Goal: Task Accomplishment & Management: Manage account settings

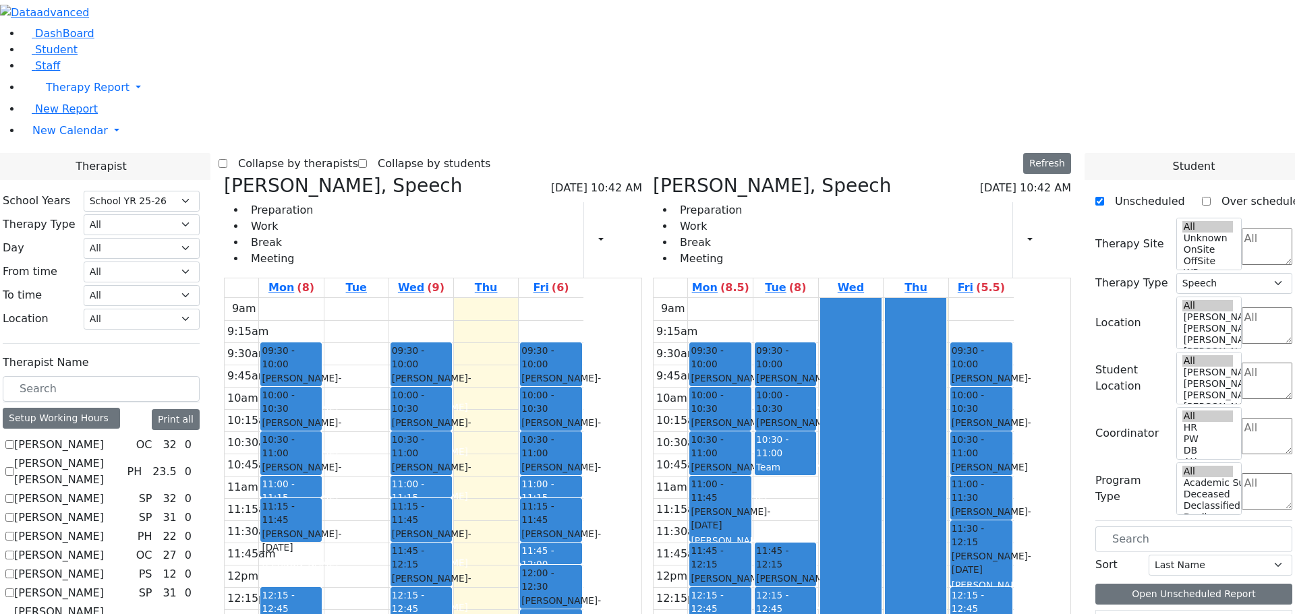
select select "212"
select select "3"
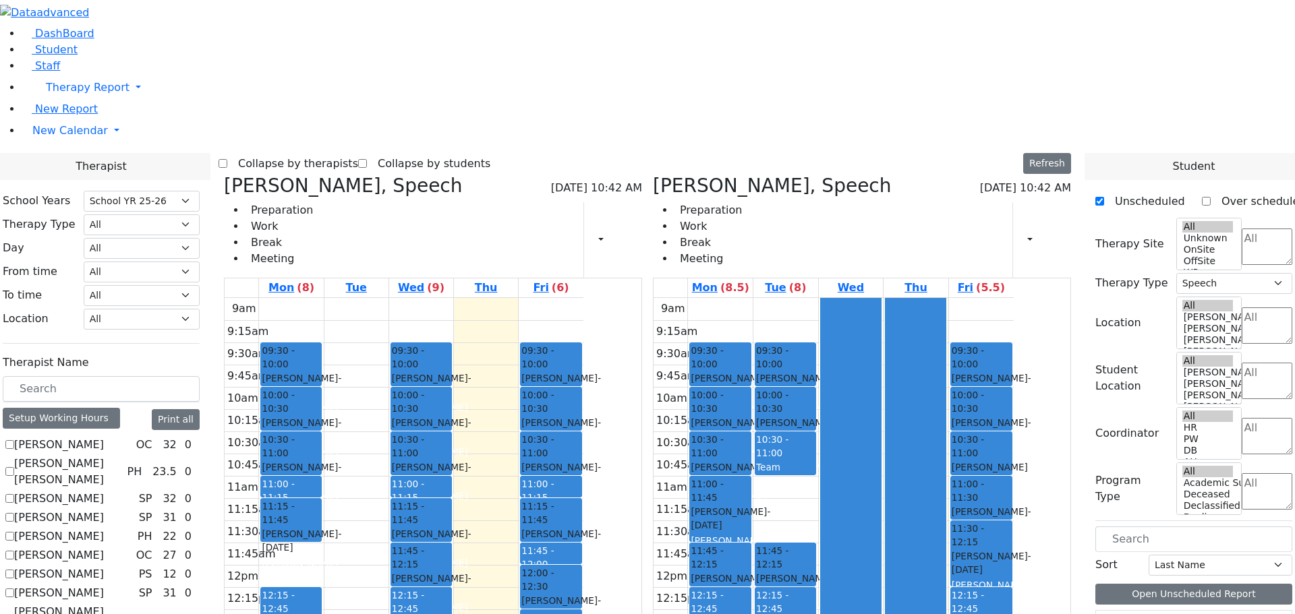
checkbox input "false"
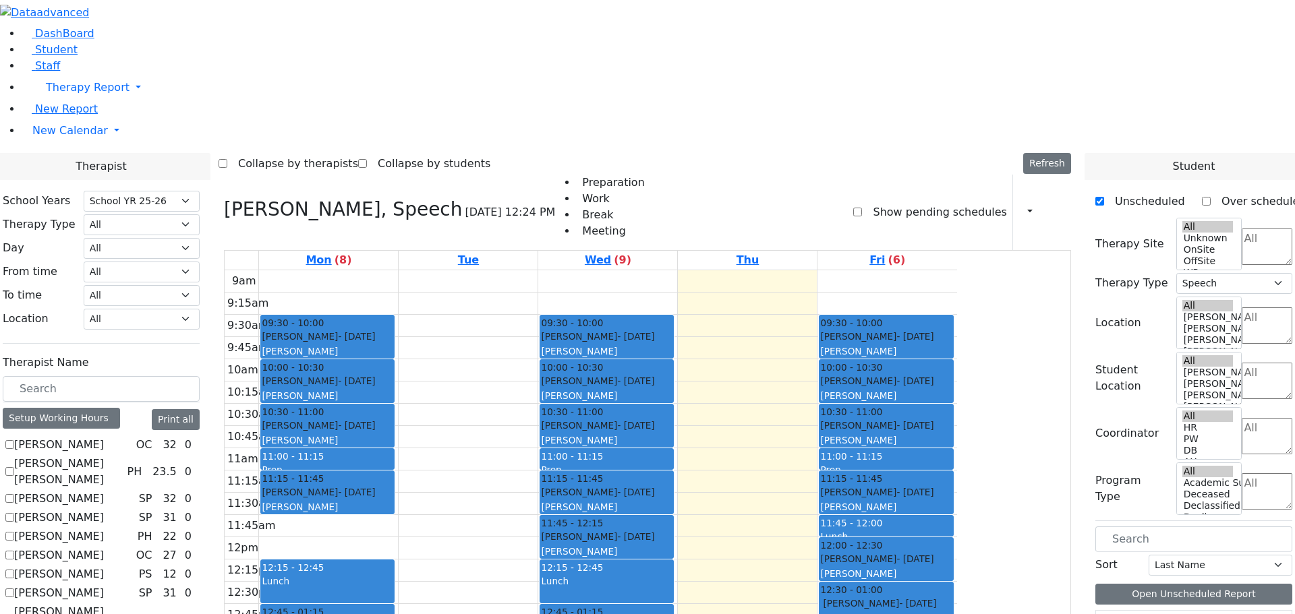
scroll to position [337, 0]
checkbox input "false"
select select
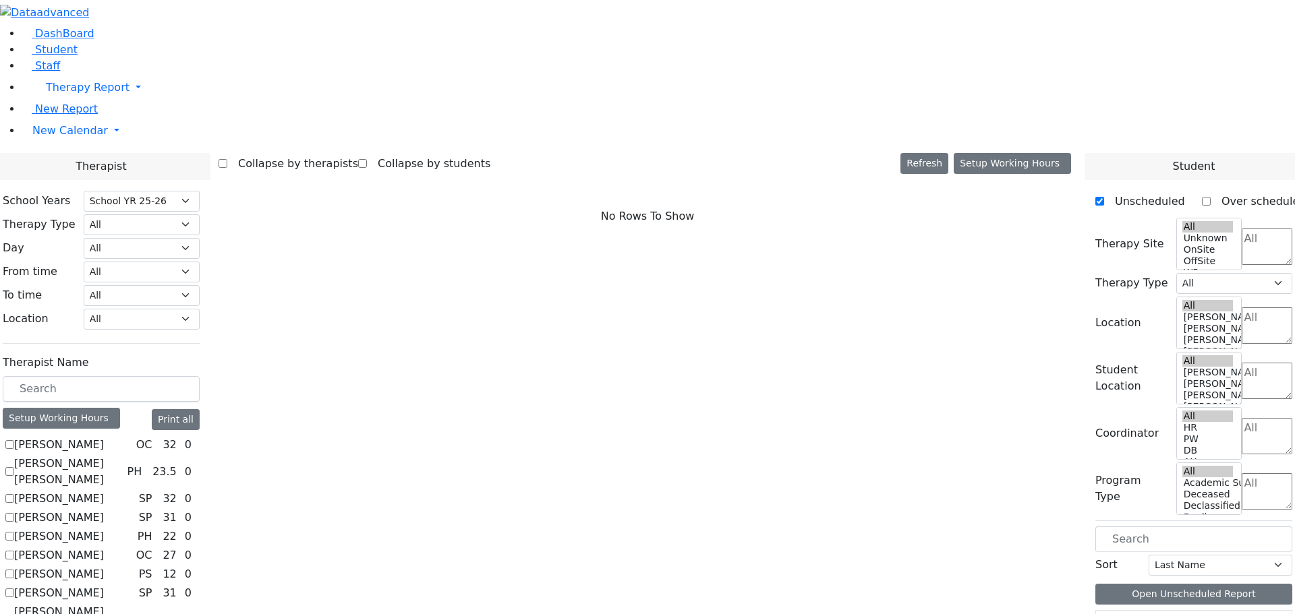
scroll to position [1073, 0]
checkbox input "true"
select select "3"
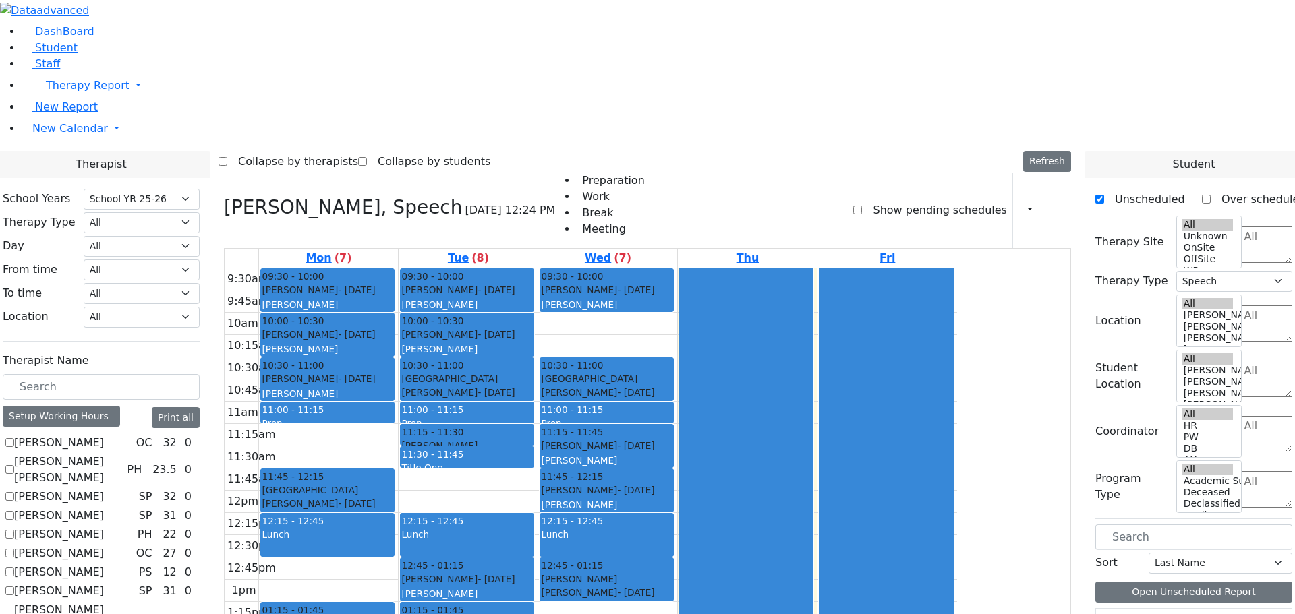
scroll to position [601, 0]
checkbox input "true"
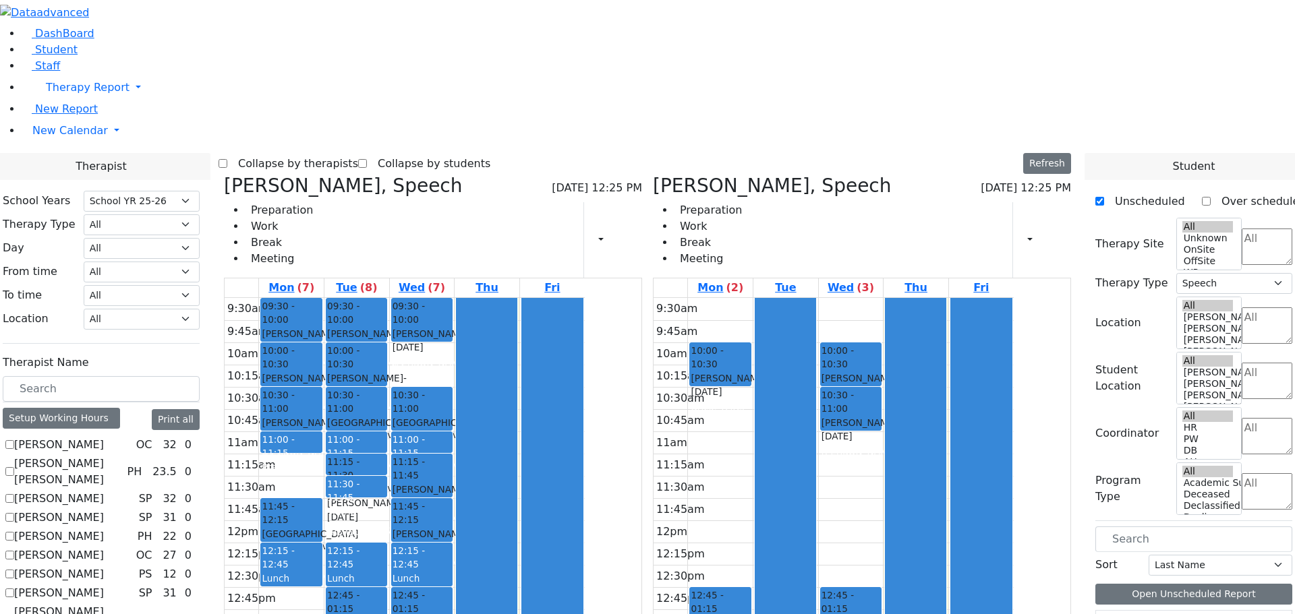
scroll to position [67, 0]
checkbox input "true"
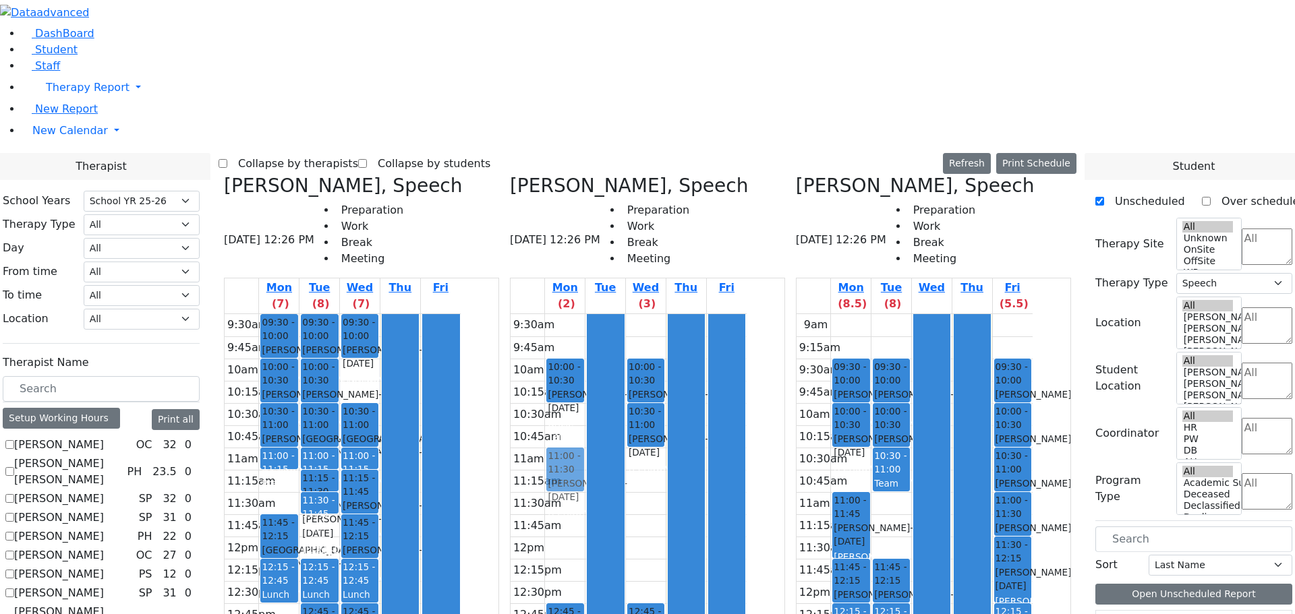
drag, startPoint x: 904, startPoint y: 229, endPoint x: 656, endPoint y: 218, distance: 248.4
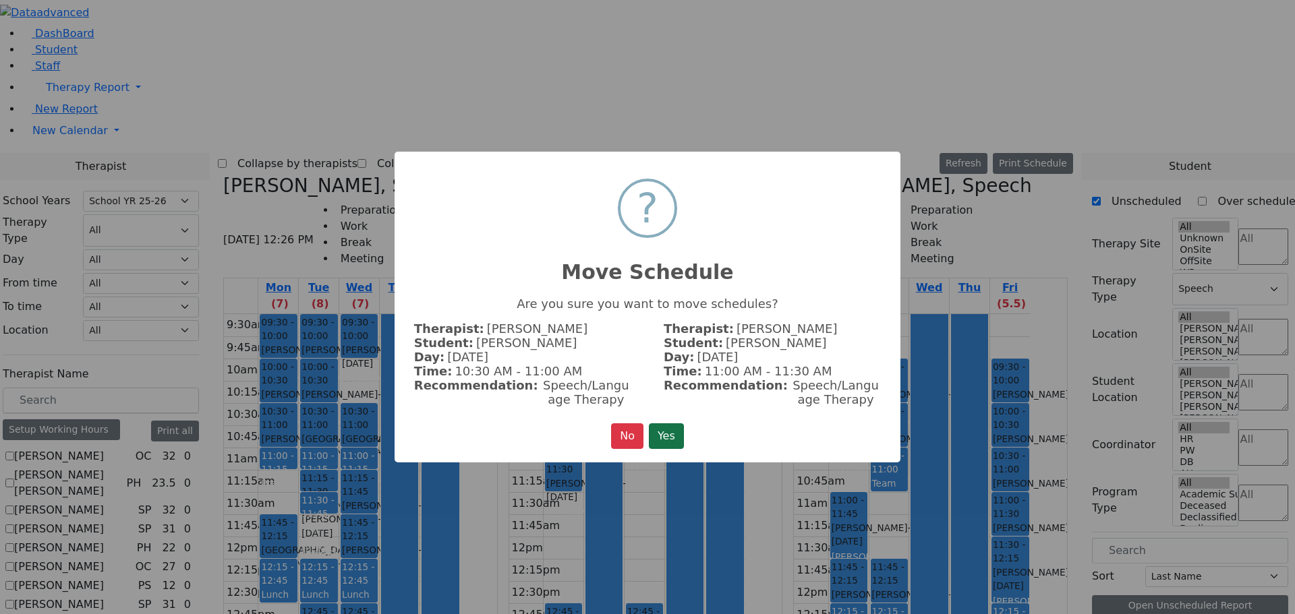
click at [672, 428] on button "Yes" at bounding box center [666, 436] width 35 height 26
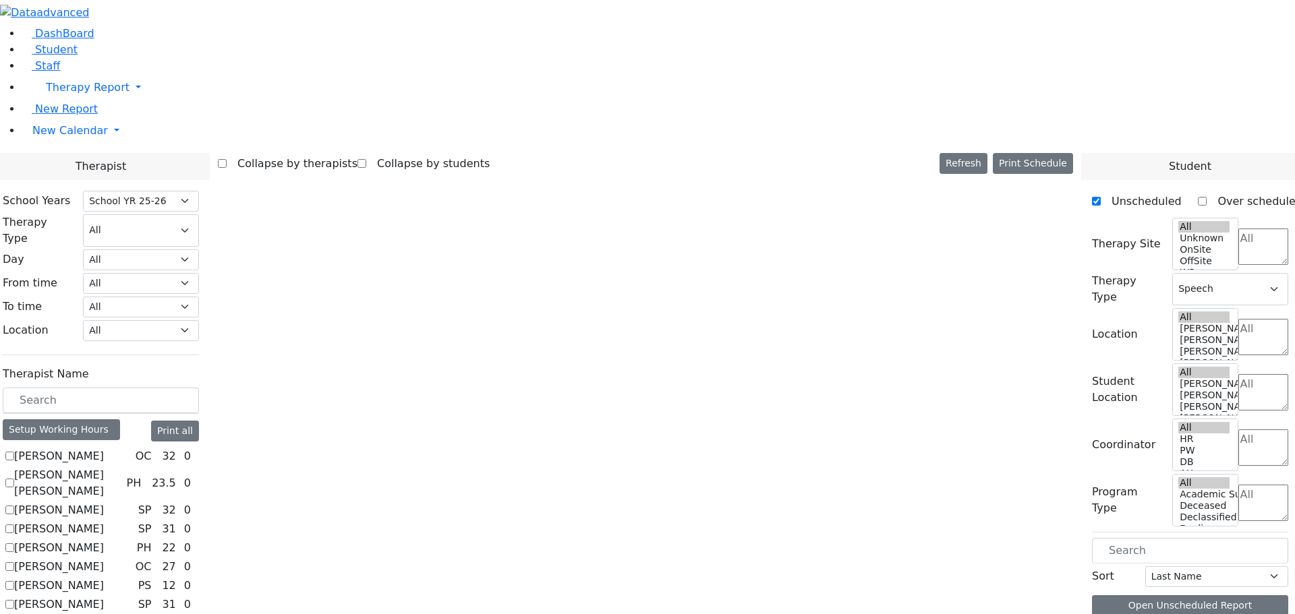
scroll to position [1026, 0]
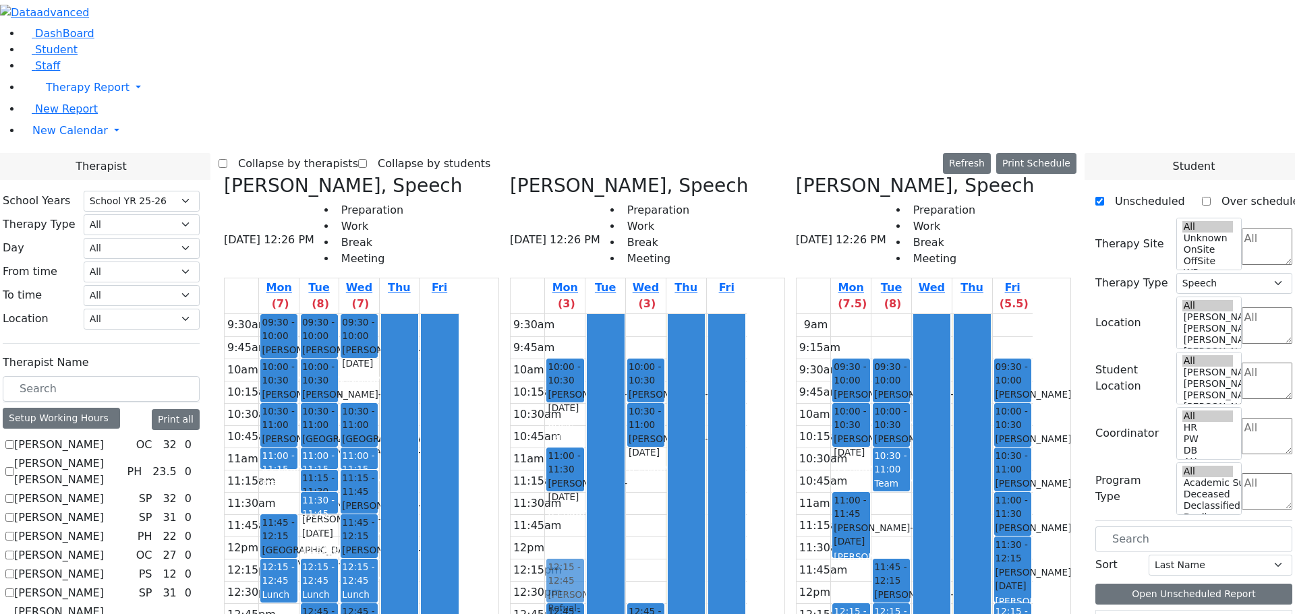
drag, startPoint x: 903, startPoint y: 349, endPoint x: 661, endPoint y: 346, distance: 242.7
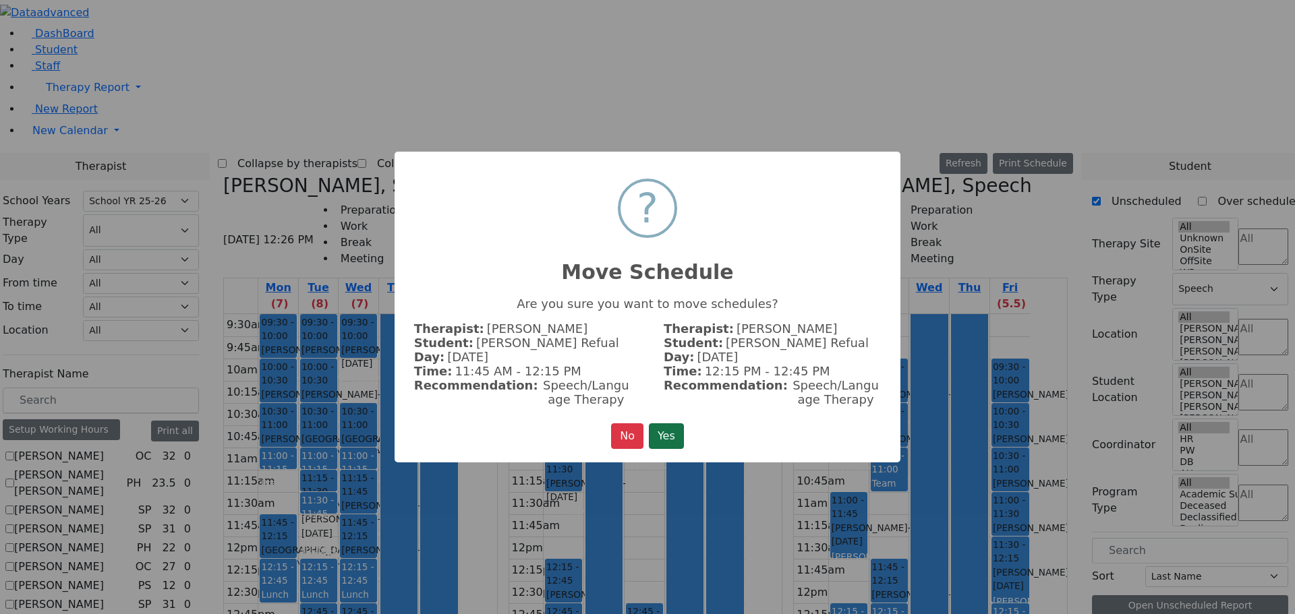
click at [667, 431] on button "Yes" at bounding box center [666, 436] width 35 height 26
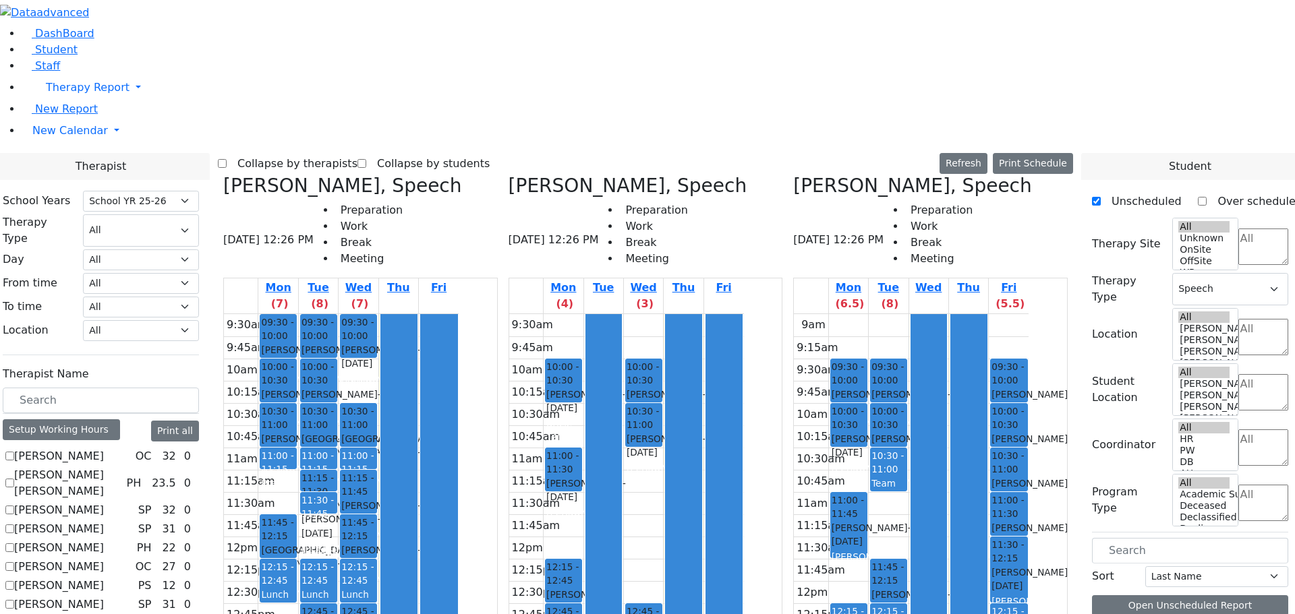
scroll to position [1026, 0]
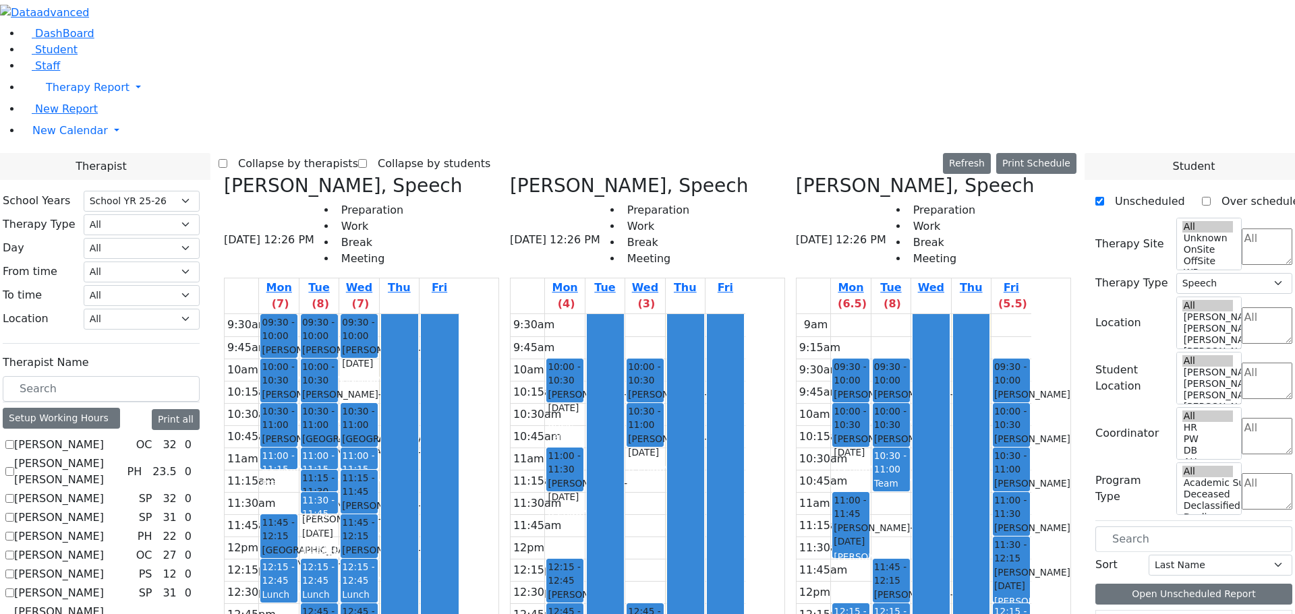
click at [429, 529] on button "Delete Selected Schedule" at bounding box center [475, 529] width 133 height 21
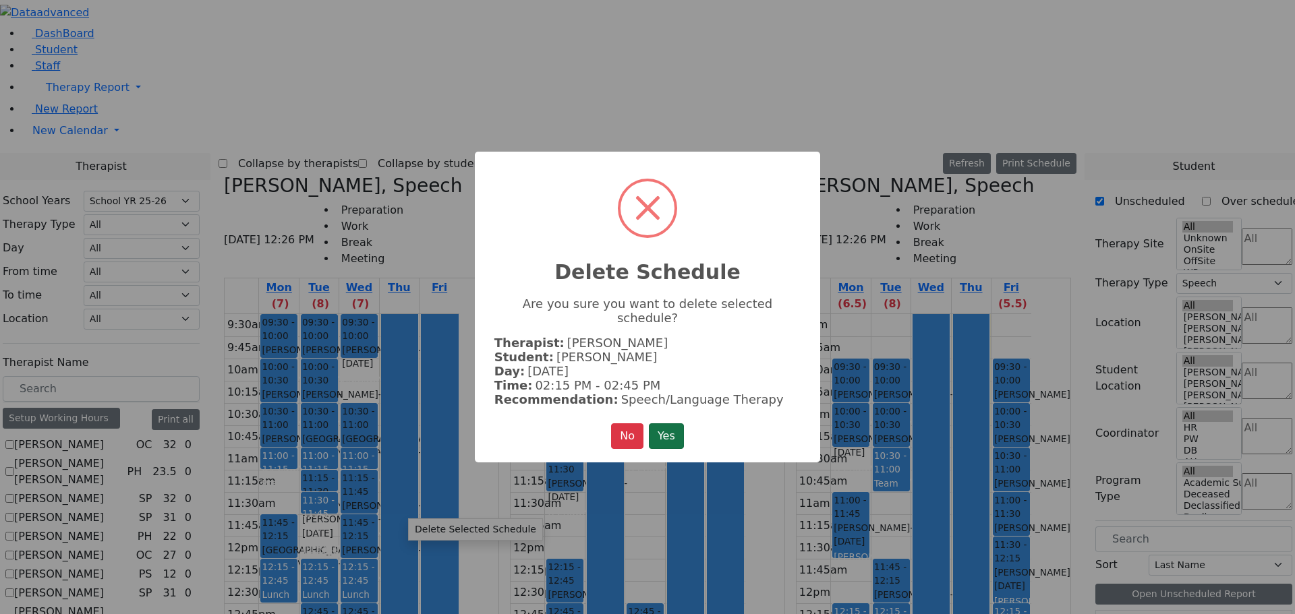
click at [653, 424] on button "Yes" at bounding box center [666, 436] width 35 height 26
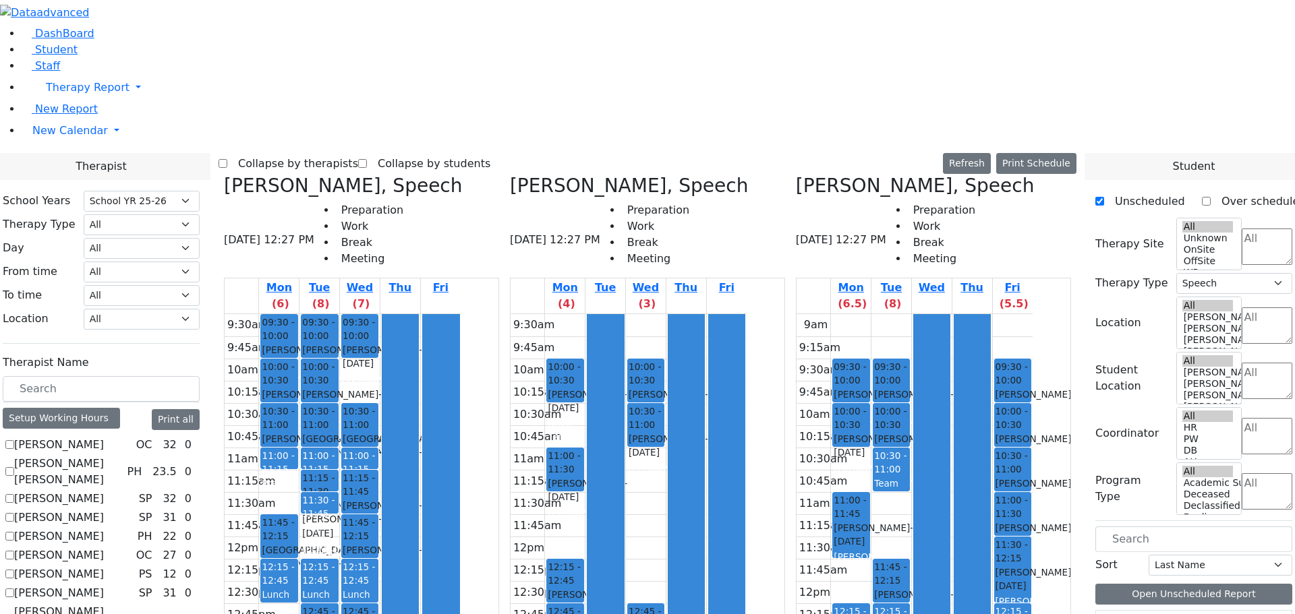
click at [505, 481] on button "Delete Selected Schedule" at bounding box center [479, 487] width 133 height 21
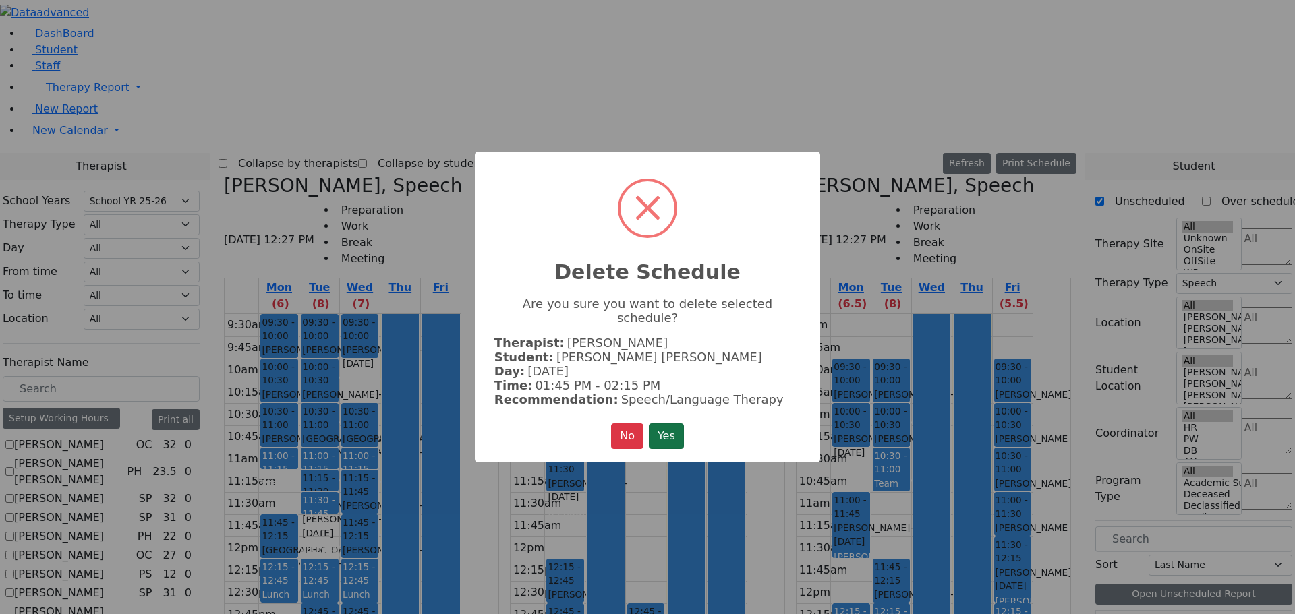
click at [666, 423] on button "Yes" at bounding box center [666, 436] width 35 height 26
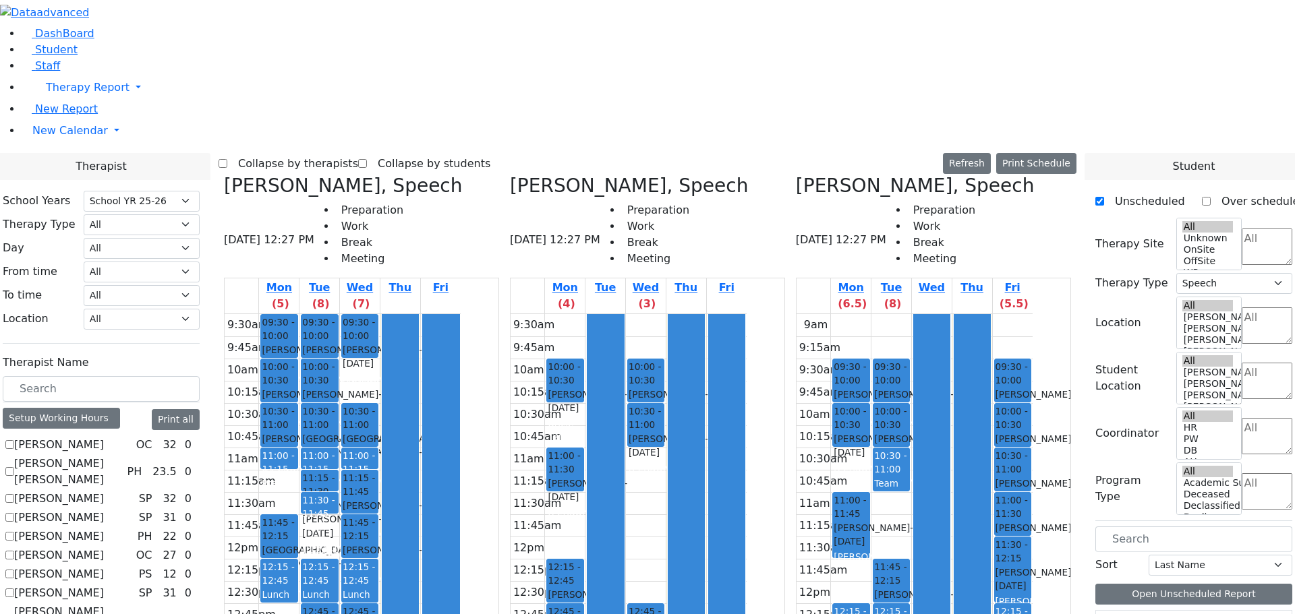
drag, startPoint x: 908, startPoint y: 529, endPoint x: 405, endPoint y: 521, distance: 503.7
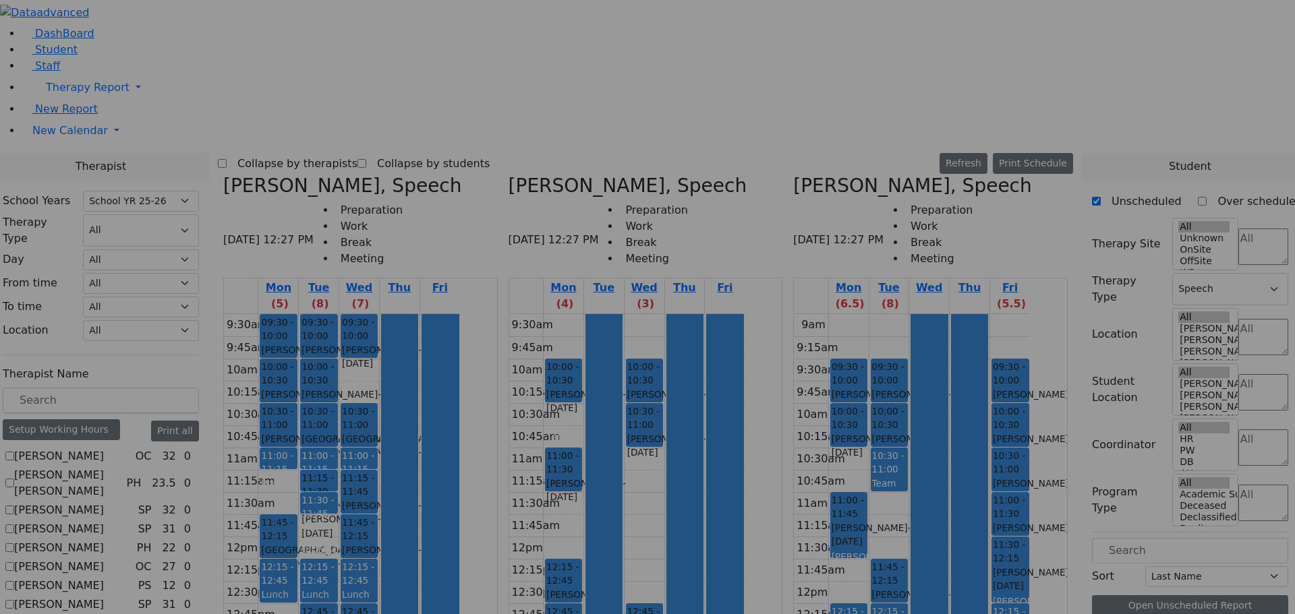
scroll to position [1030, 0]
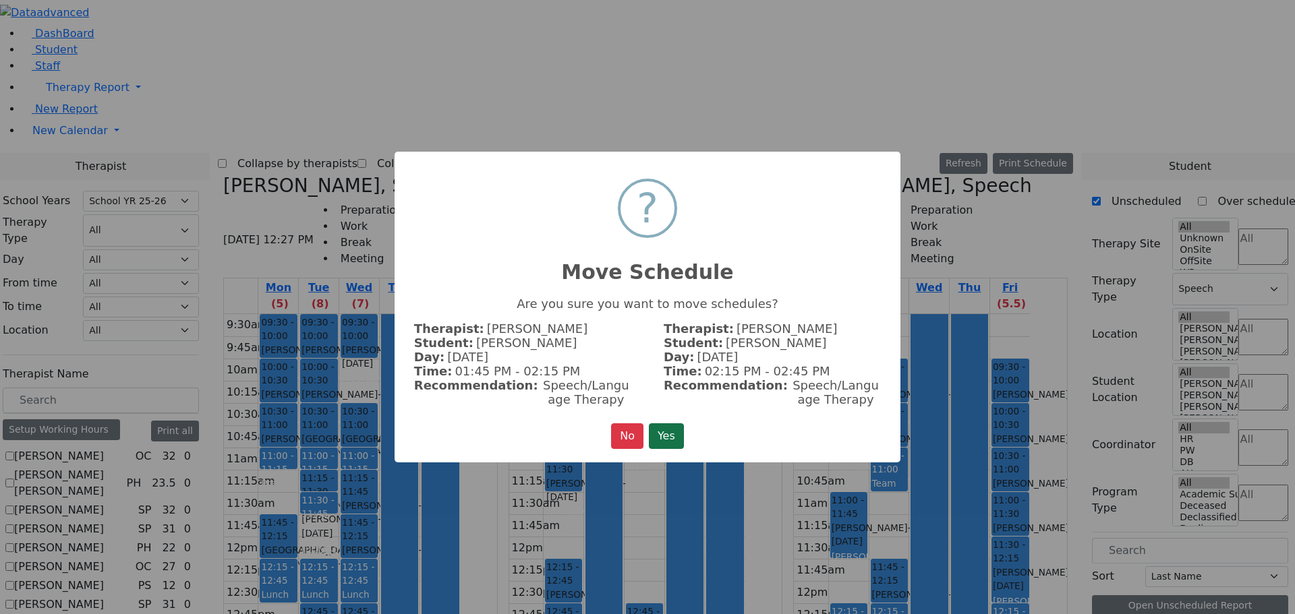
click at [664, 438] on button "Yes" at bounding box center [666, 436] width 35 height 26
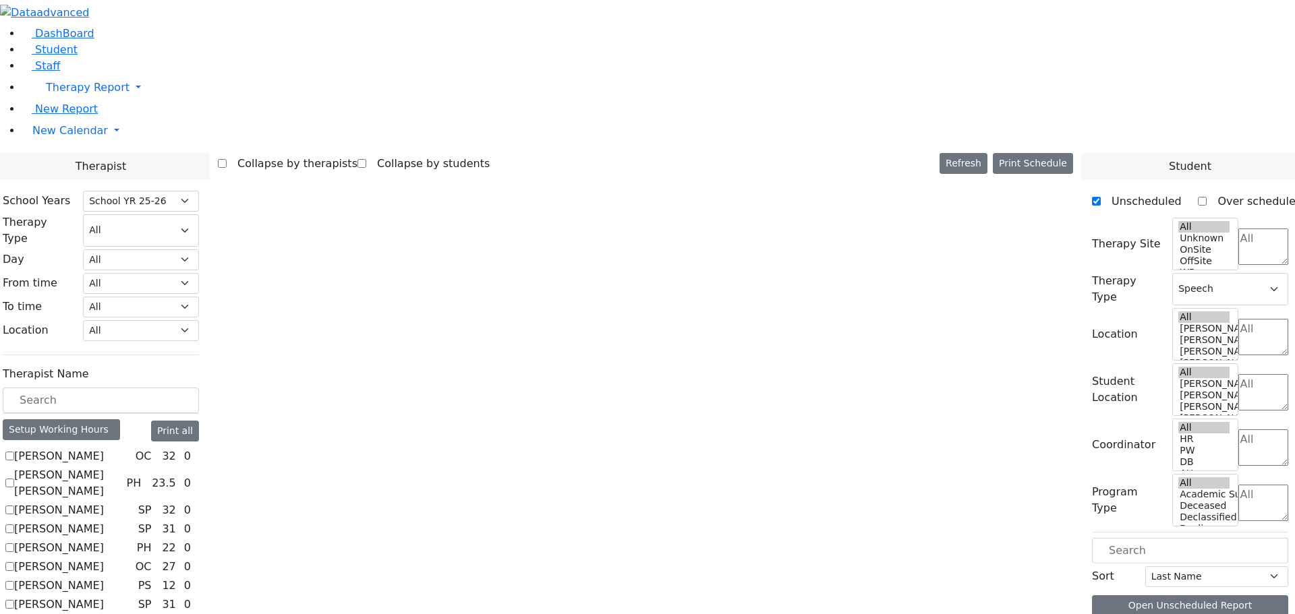
scroll to position [1026, 0]
